Goal: Information Seeking & Learning: Find specific fact

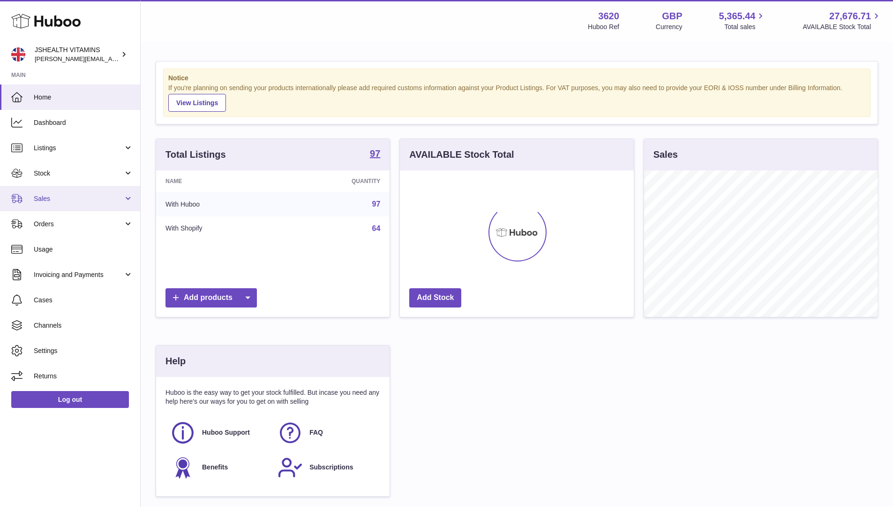
scroll to position [146, 234]
click at [63, 193] on link "Sales" at bounding box center [70, 198] width 140 height 25
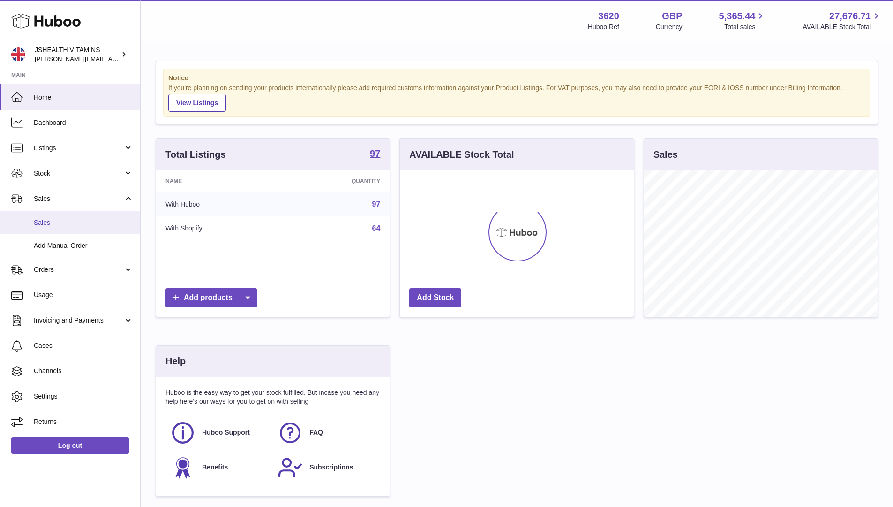
click at [62, 228] on link "Sales" at bounding box center [70, 222] width 140 height 23
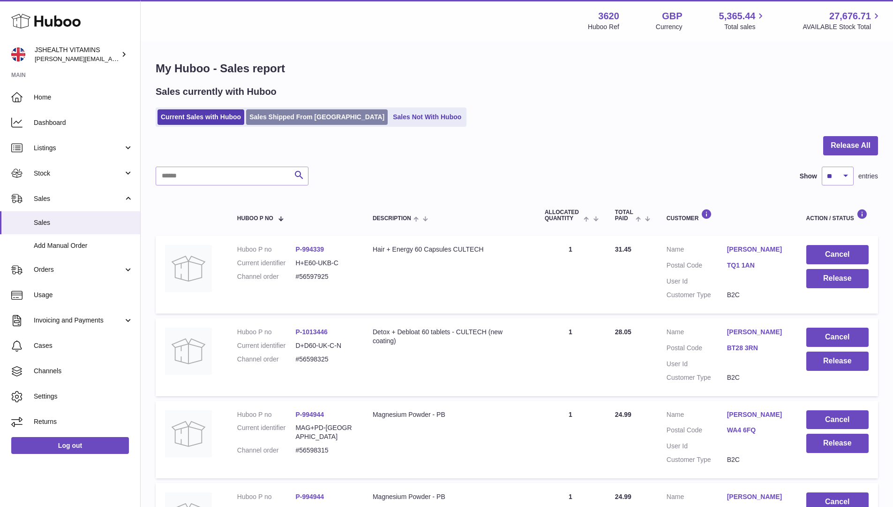
click at [297, 113] on link "Sales Shipped From [GEOGRAPHIC_DATA]" at bounding box center [317, 116] width 142 height 15
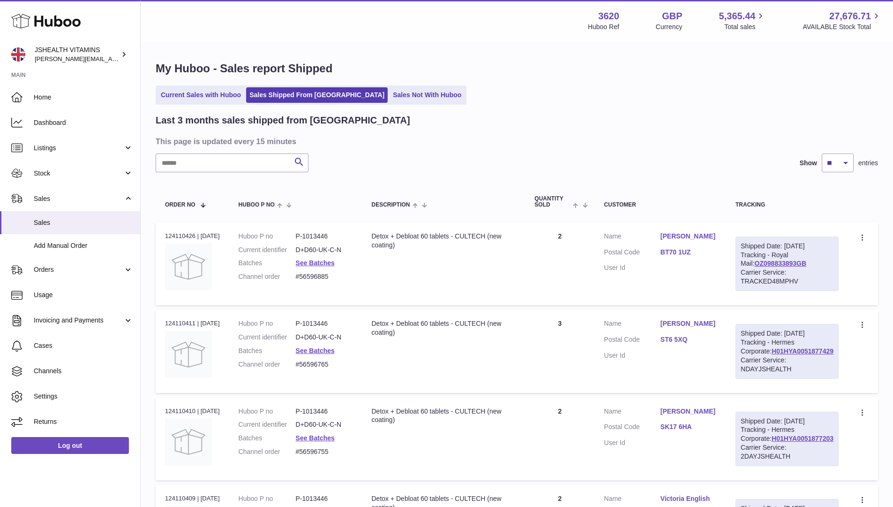
click at [249, 160] on input "text" at bounding box center [232, 162] width 153 height 19
type input "**********"
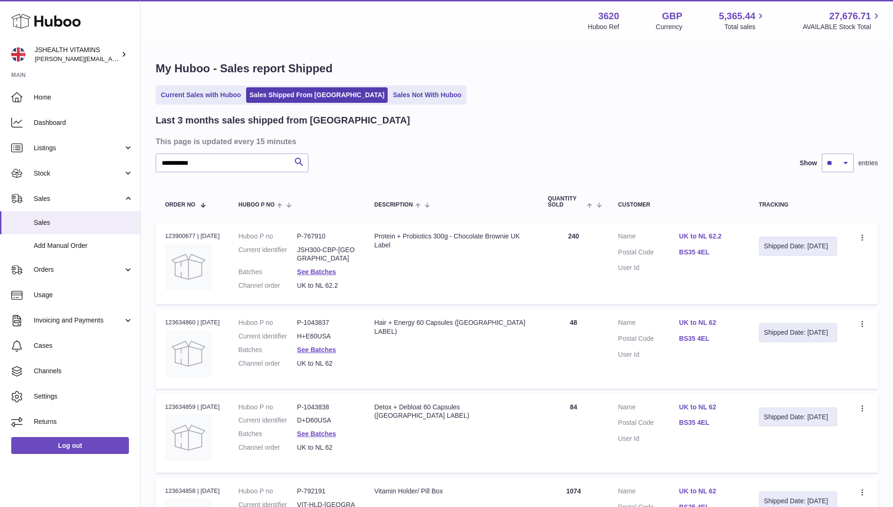
click at [316, 335] on dd "H+E60USA" at bounding box center [326, 336] width 59 height 9
copy dl "H+E60USA"
click at [575, 318] on td "Quantity 48" at bounding box center [574, 348] width 70 height 79
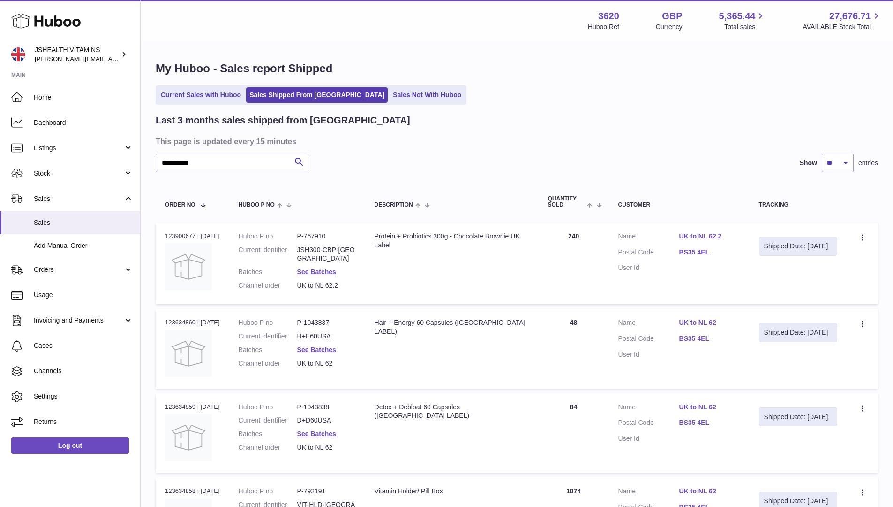
click at [575, 318] on td "Quantity 48" at bounding box center [574, 348] width 70 height 79
copy td "48"
click at [325, 348] on link "See Batches" at bounding box center [316, 350] width 39 height 8
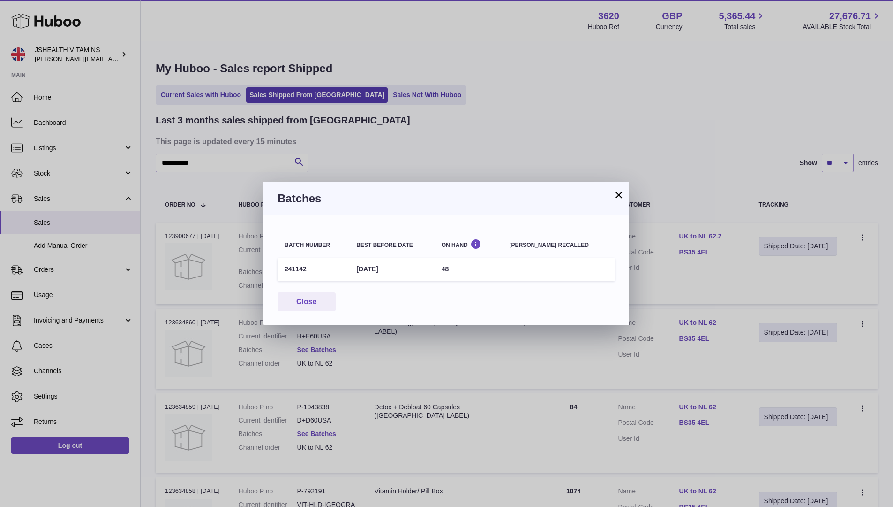
click at [297, 270] on td "241142" at bounding box center [314, 268] width 72 height 23
copy td "241142"
click at [294, 269] on td "241142" at bounding box center [314, 268] width 72 height 23
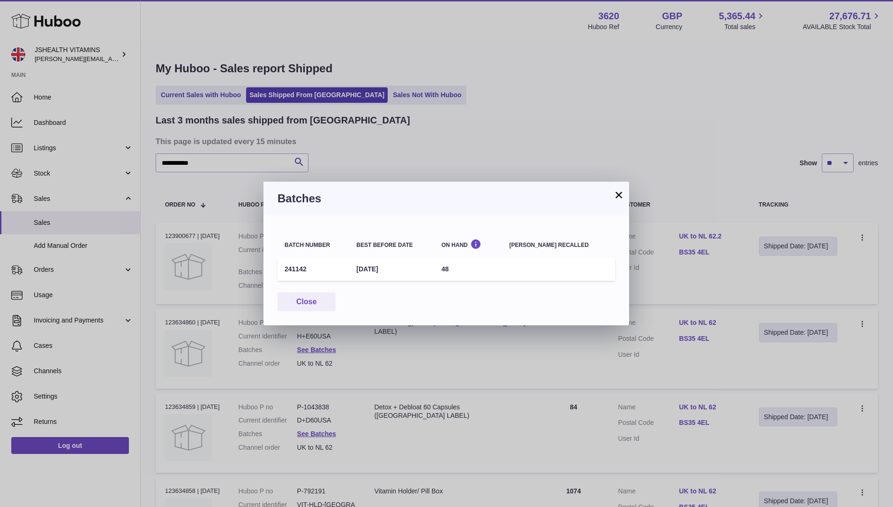
copy td "241142"
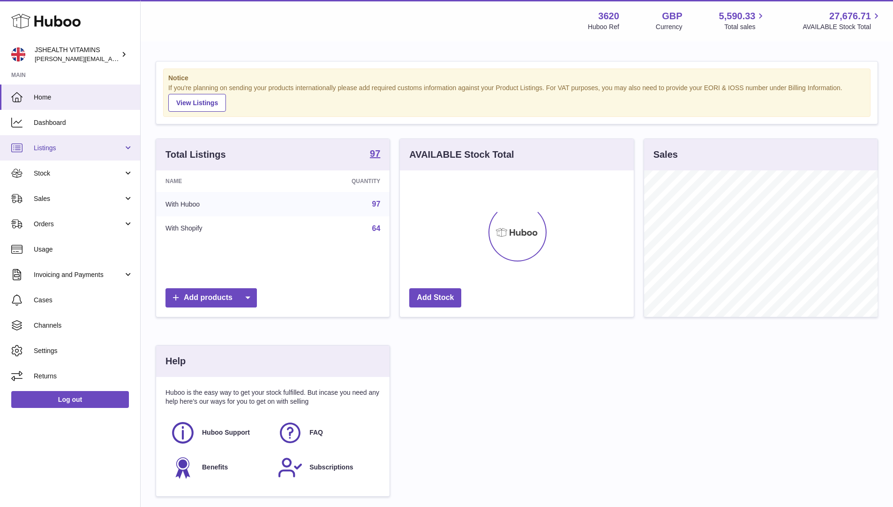
scroll to position [146, 234]
